Goal: Find specific page/section: Find specific page/section

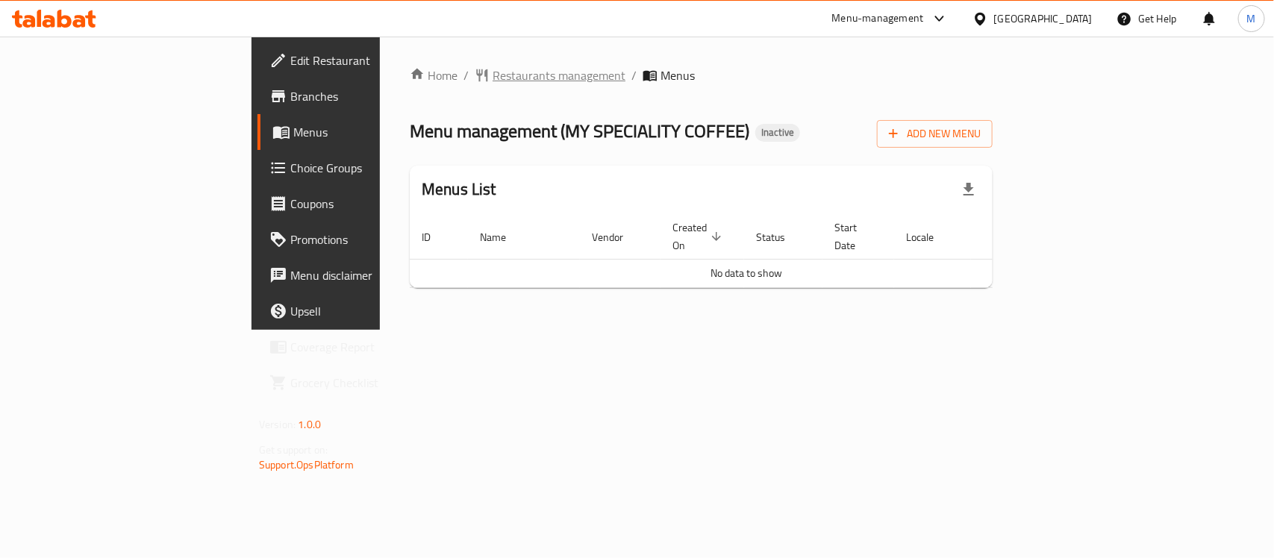
click at [493, 81] on span "Restaurants management" at bounding box center [559, 75] width 133 height 18
click at [493, 84] on span "Restaurants management" at bounding box center [559, 76] width 133 height 18
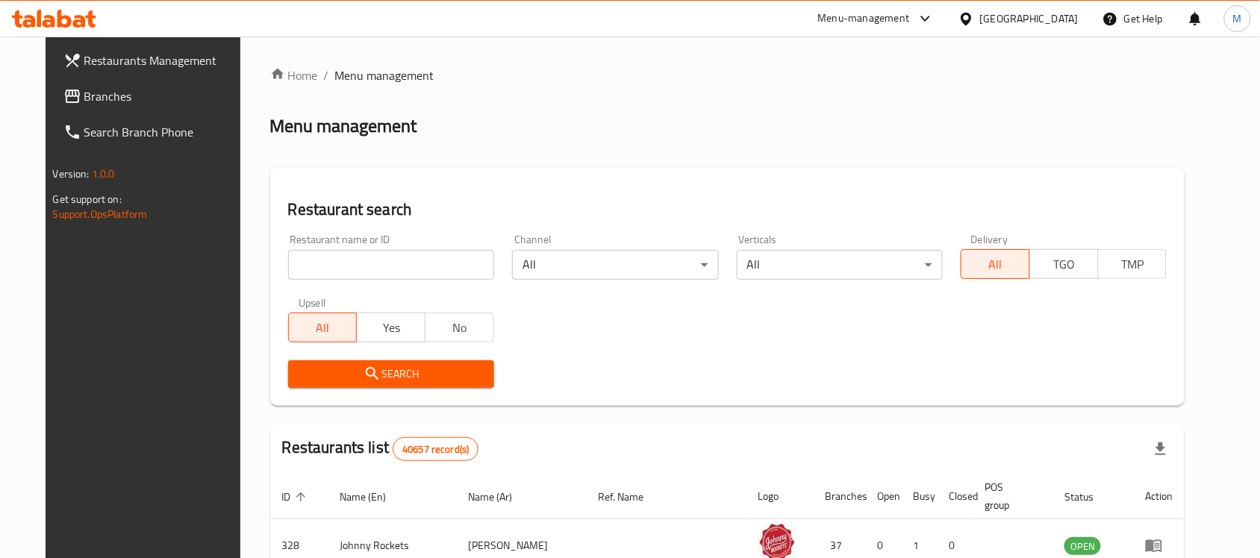
click at [404, 245] on div "Restaurant name or ID Restaurant name or ID" at bounding box center [391, 257] width 206 height 46
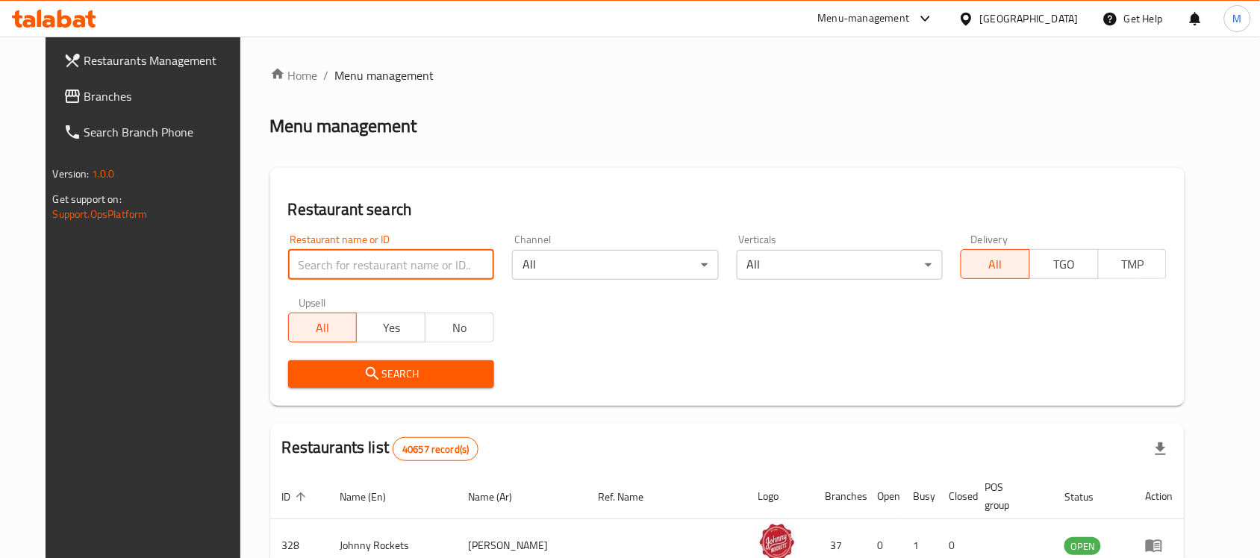
click at [404, 252] on input "search" at bounding box center [391, 265] width 206 height 30
paste input "703634"
type input "703634"
click button "Search" at bounding box center [391, 374] width 206 height 28
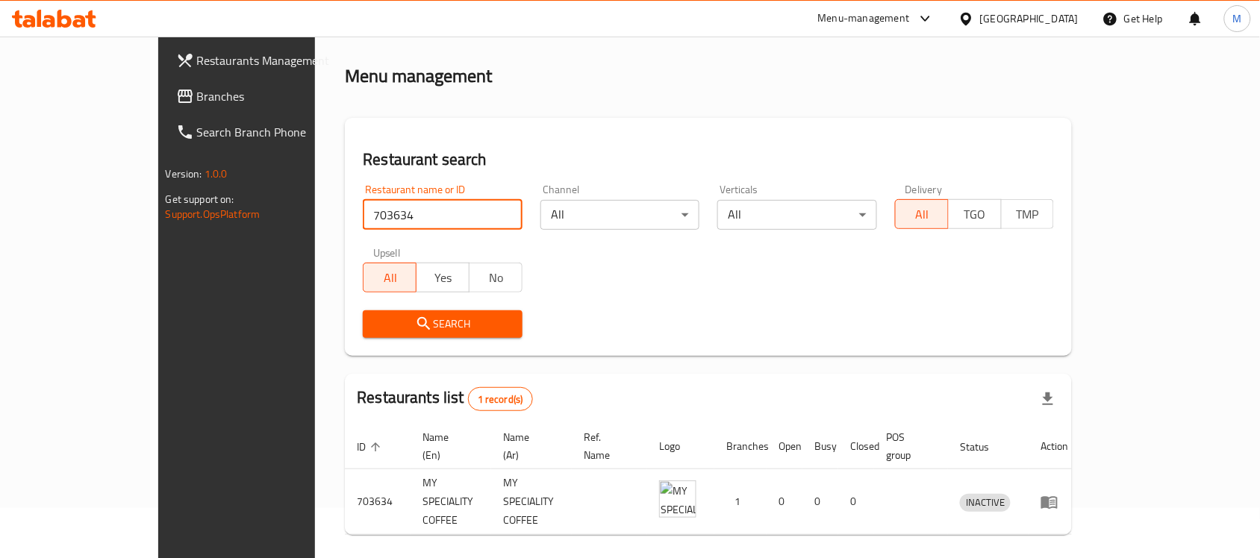
scroll to position [78, 0]
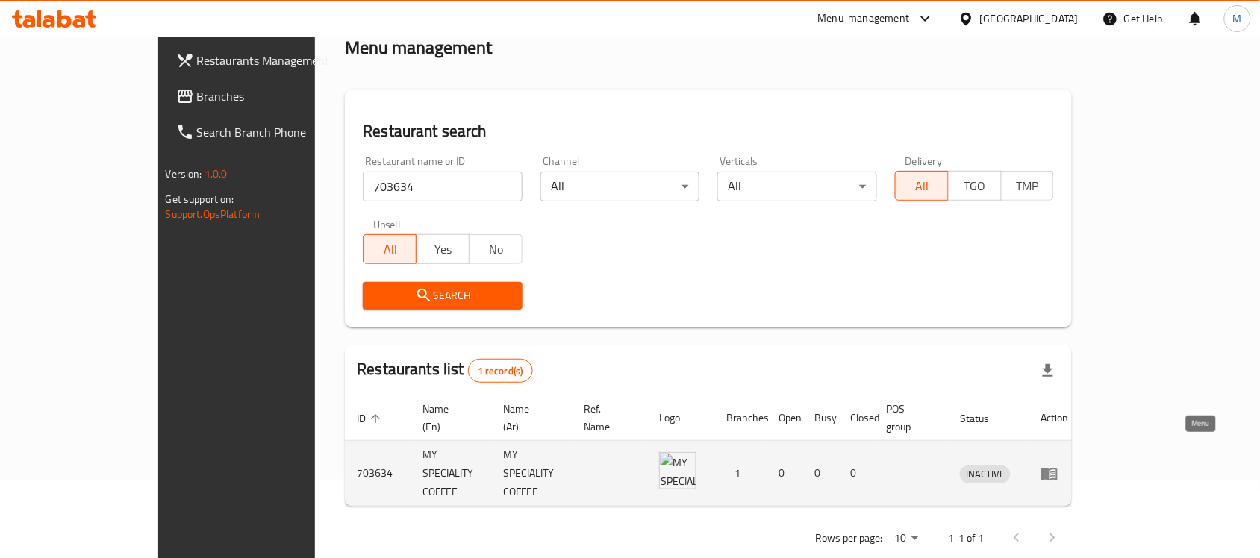
click at [1058, 465] on icon "enhanced table" at bounding box center [1049, 474] width 18 height 18
